Goal: Task Accomplishment & Management: Manage account settings

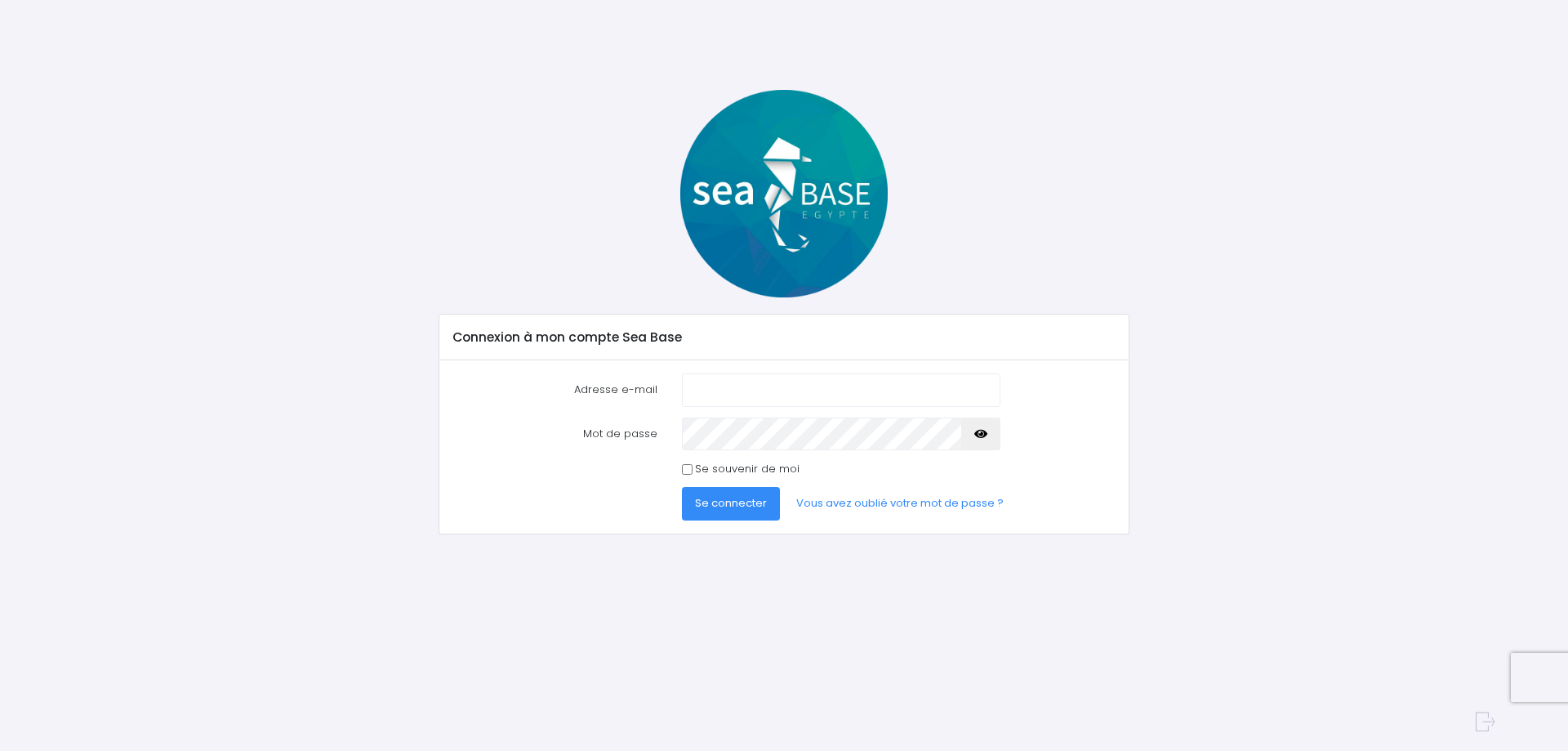
click at [773, 392] on input "Adresse e-mail" at bounding box center [841, 390] width 318 height 33
click at [769, 386] on input "Adresse e-mail" at bounding box center [841, 390] width 318 height 33
type input "[EMAIL_ADDRESS][DOMAIN_NAME]"
click at [682, 487] on button "Se connecter" at bounding box center [730, 504] width 98 height 33
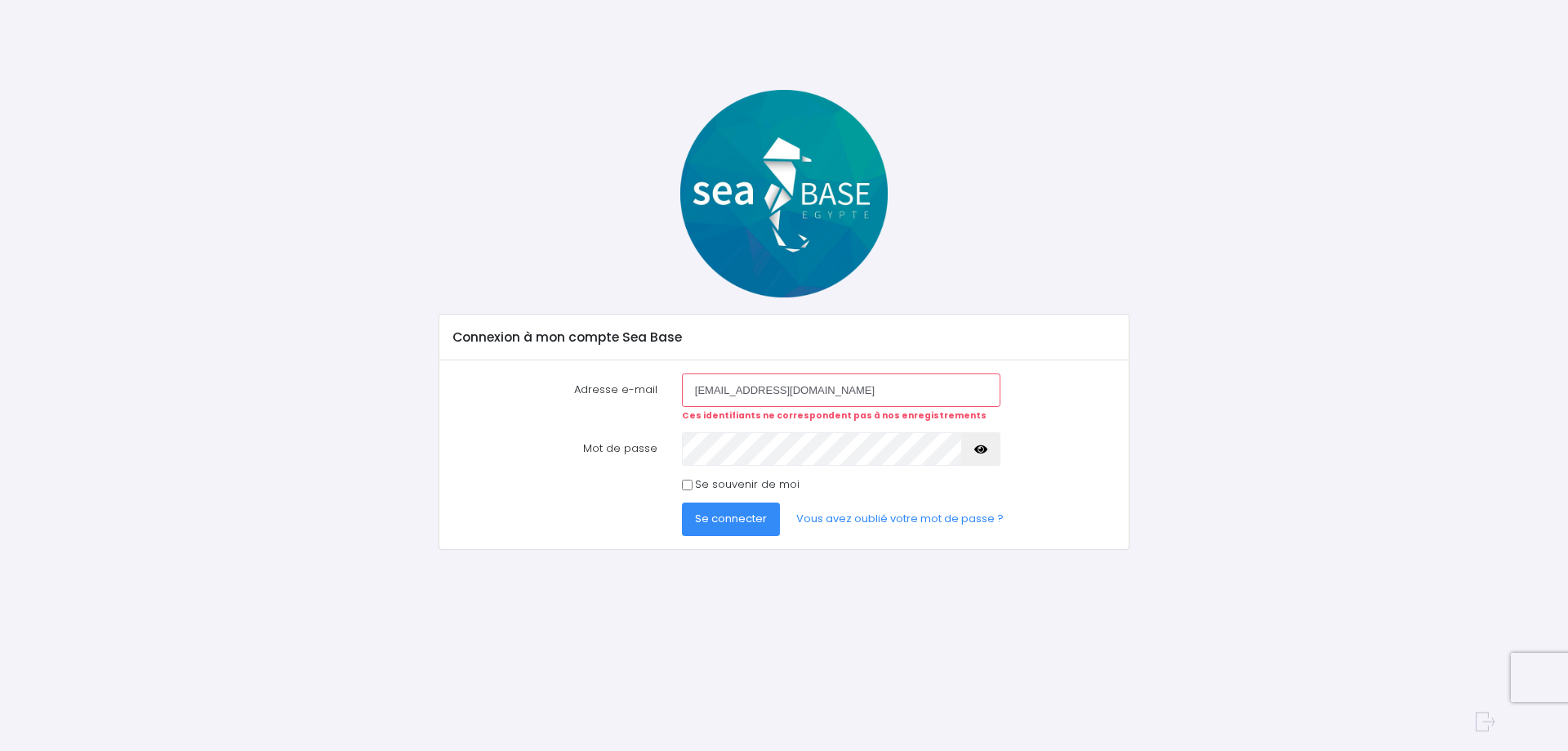
click at [988, 446] on button "button" at bounding box center [981, 448] width 40 height 33
click at [682, 502] on button "Se connecter" at bounding box center [730, 519] width 98 height 33
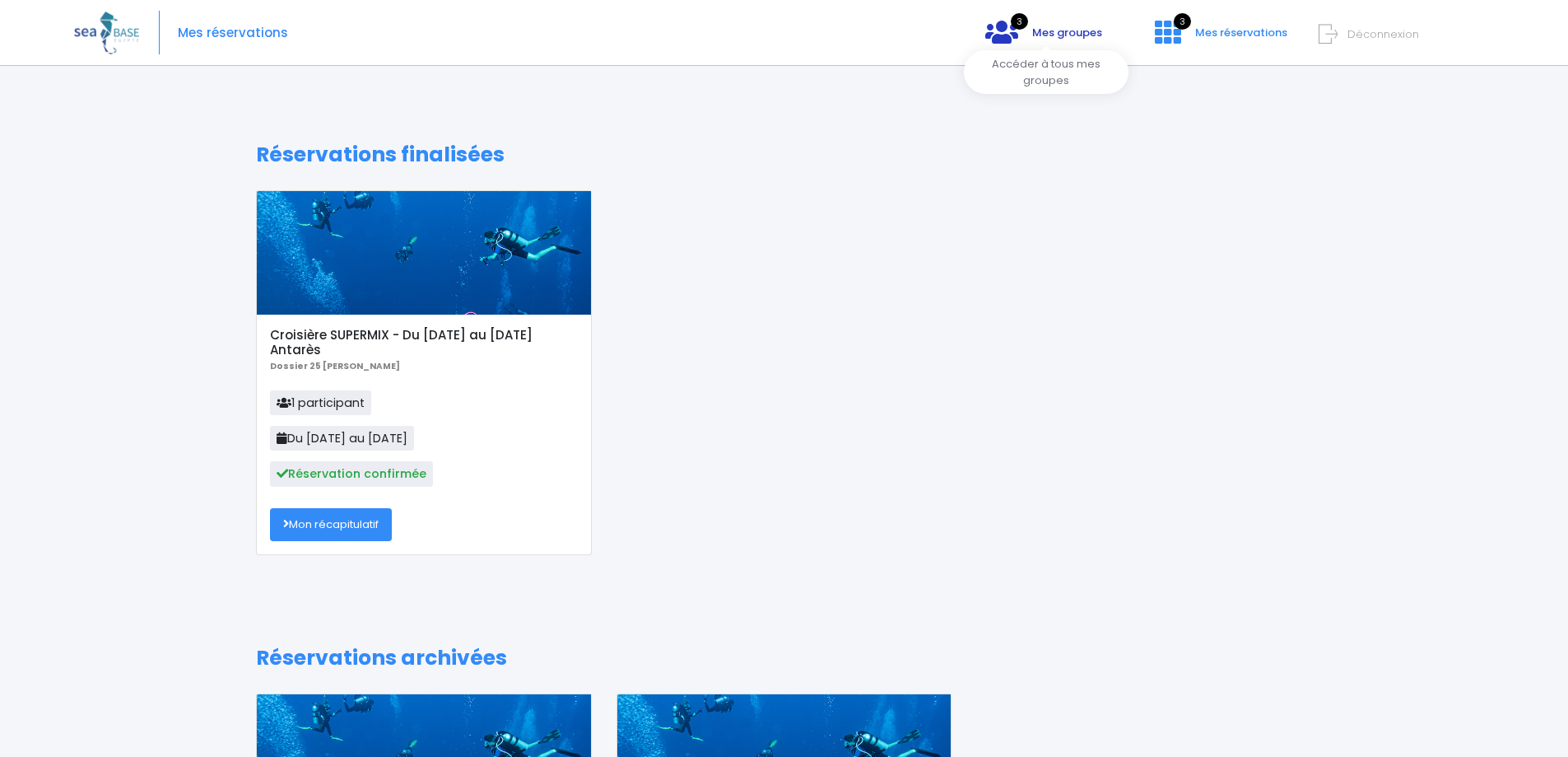
click at [1005, 35] on icon at bounding box center [1002, 32] width 33 height 27
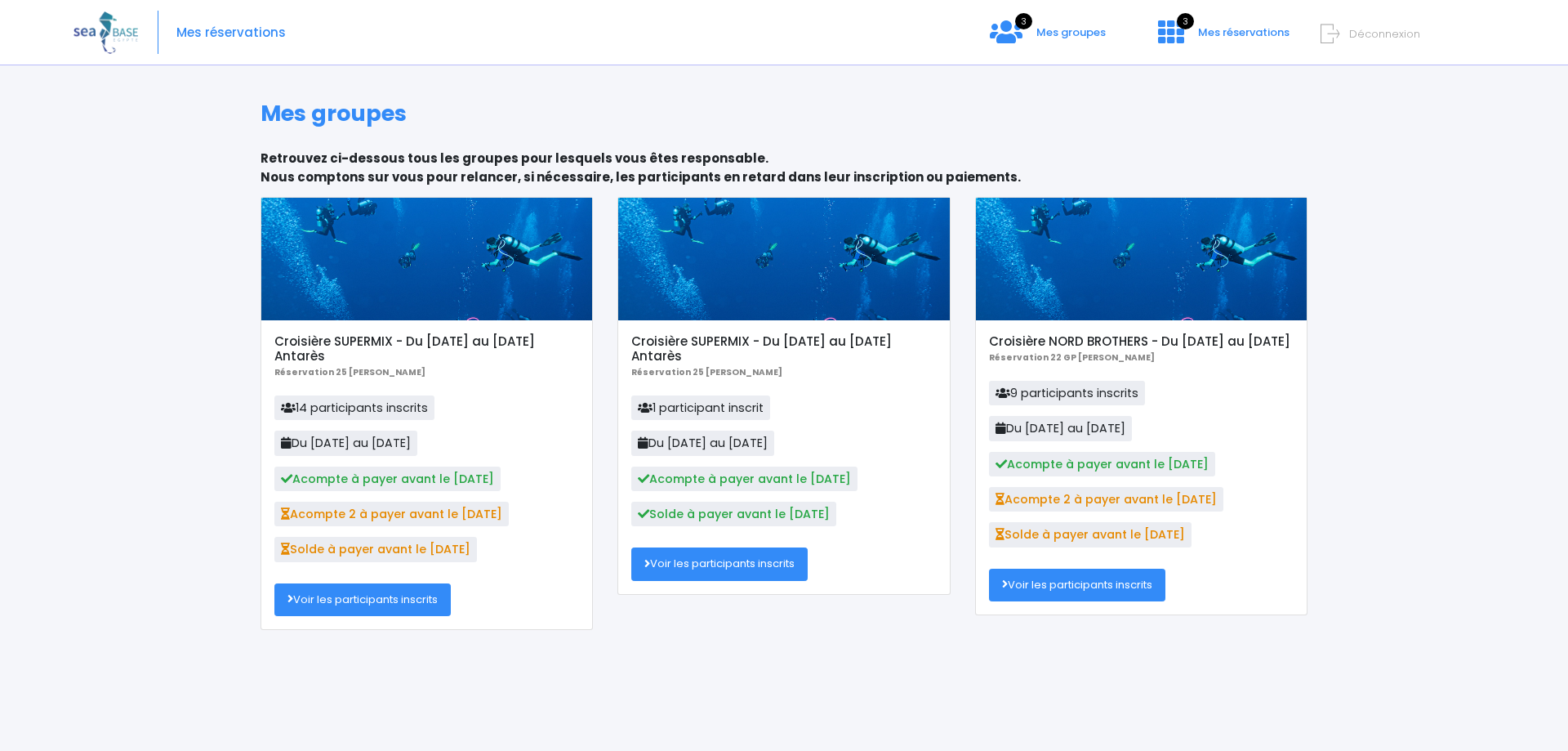
click at [351, 596] on link "Voir les participants inscrits" at bounding box center [363, 599] width 176 height 33
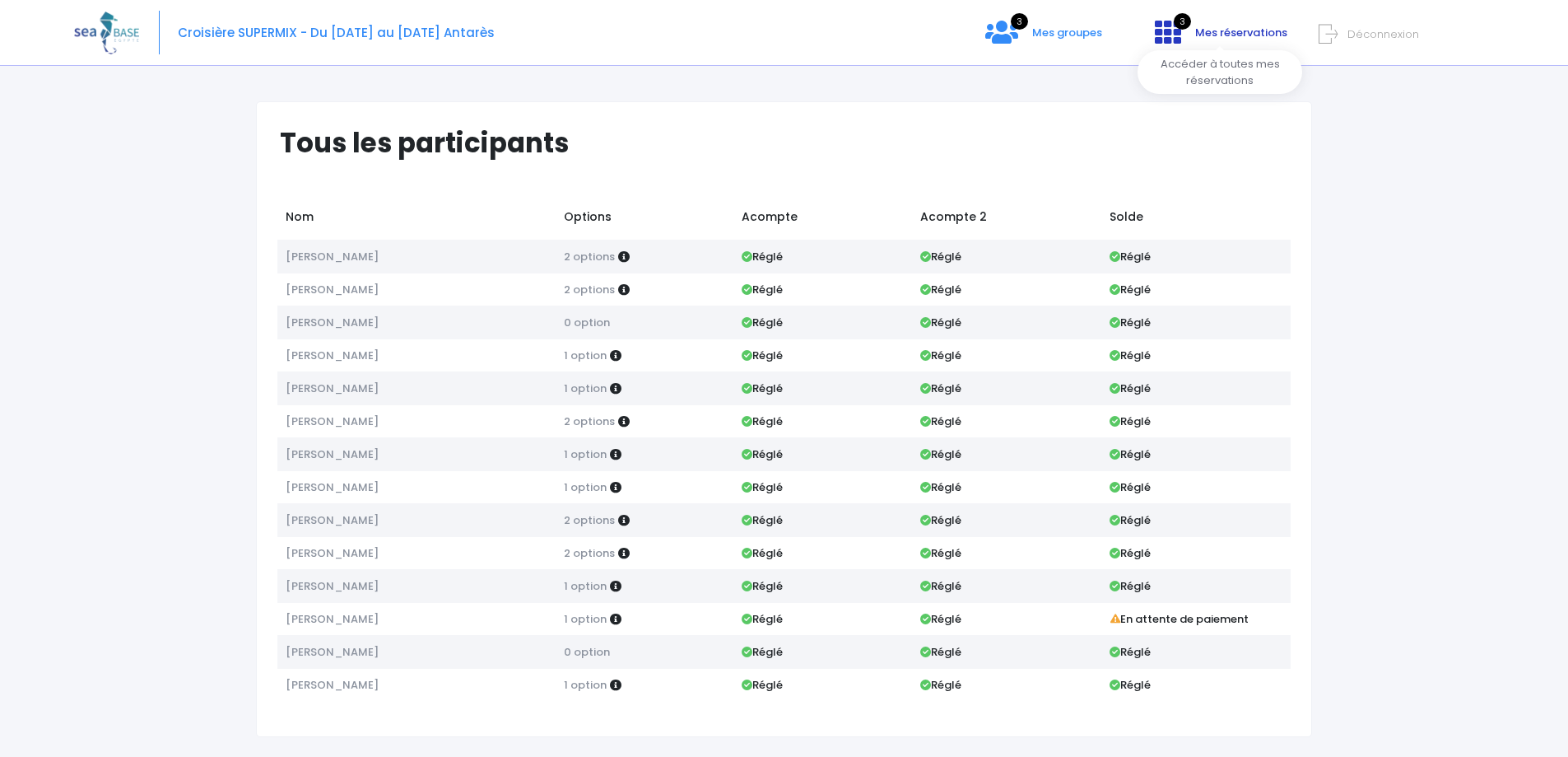
click at [1164, 33] on icon at bounding box center [1168, 32] width 27 height 27
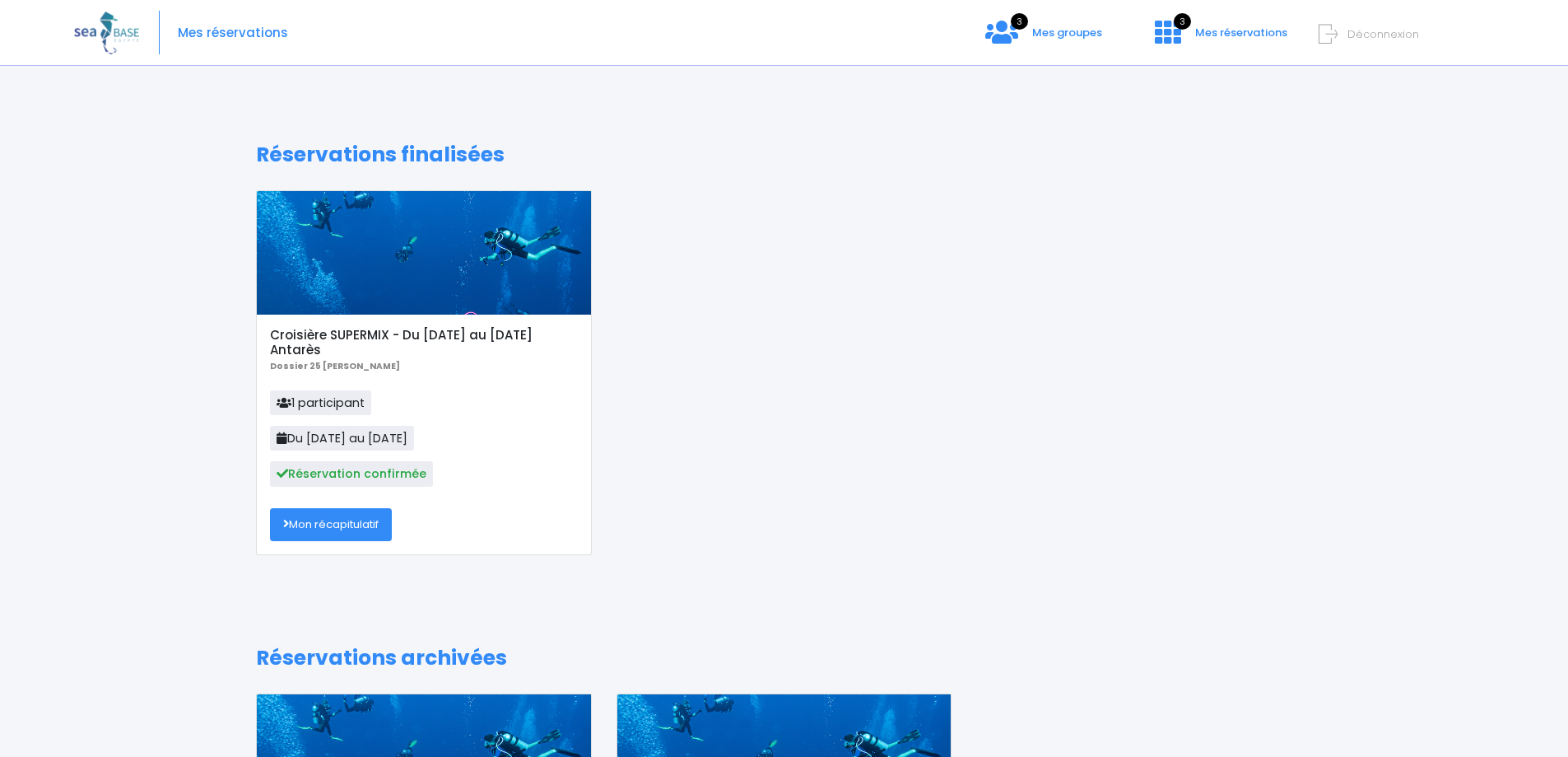
click at [1332, 32] on icon at bounding box center [1328, 34] width 19 height 27
